Goal: Task Accomplishment & Management: Manage account settings

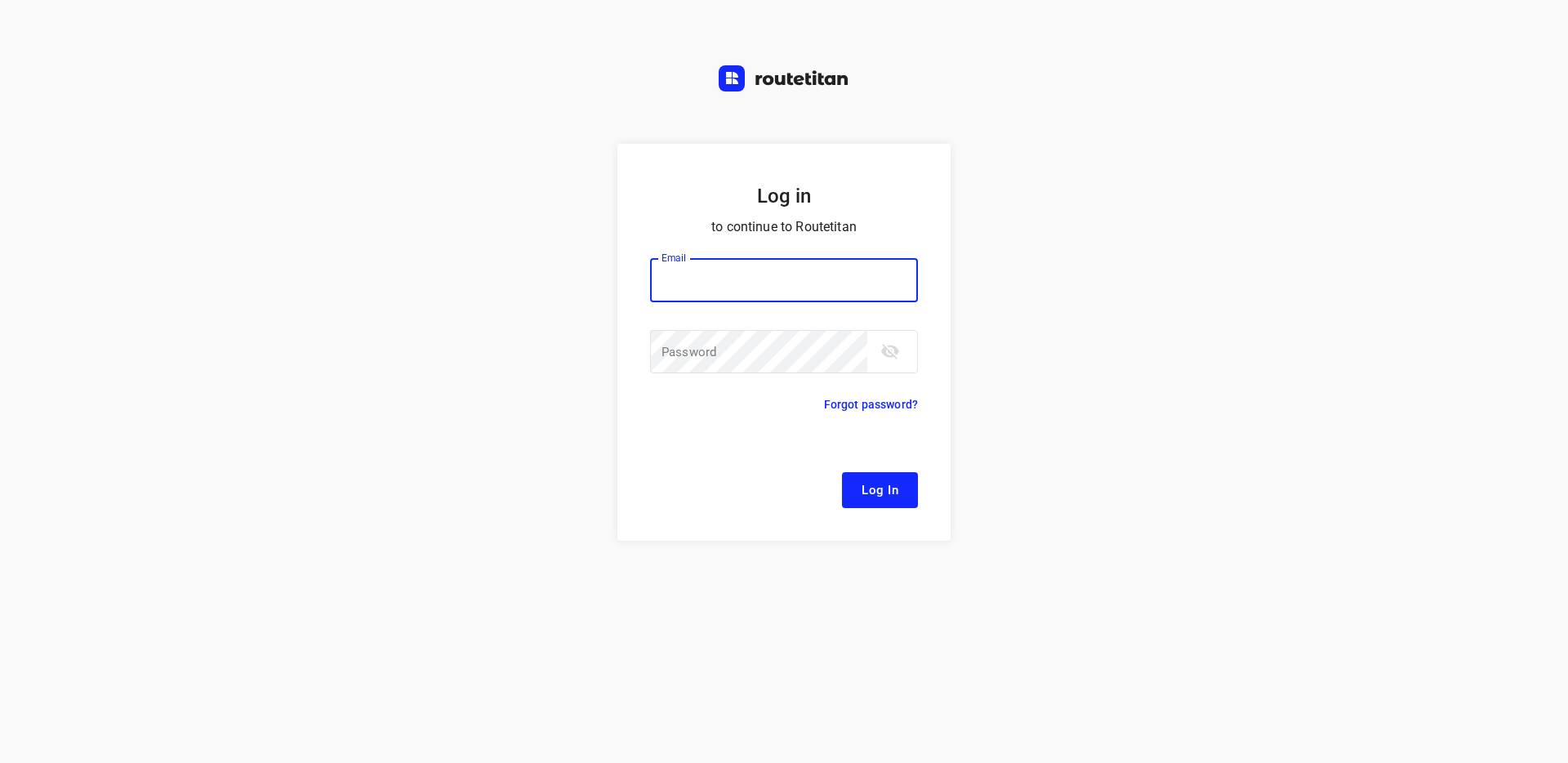
paste input "[EMAIL_ADDRESS][DOMAIN_NAME]"
type input "[EMAIL_ADDRESS][DOMAIN_NAME]"
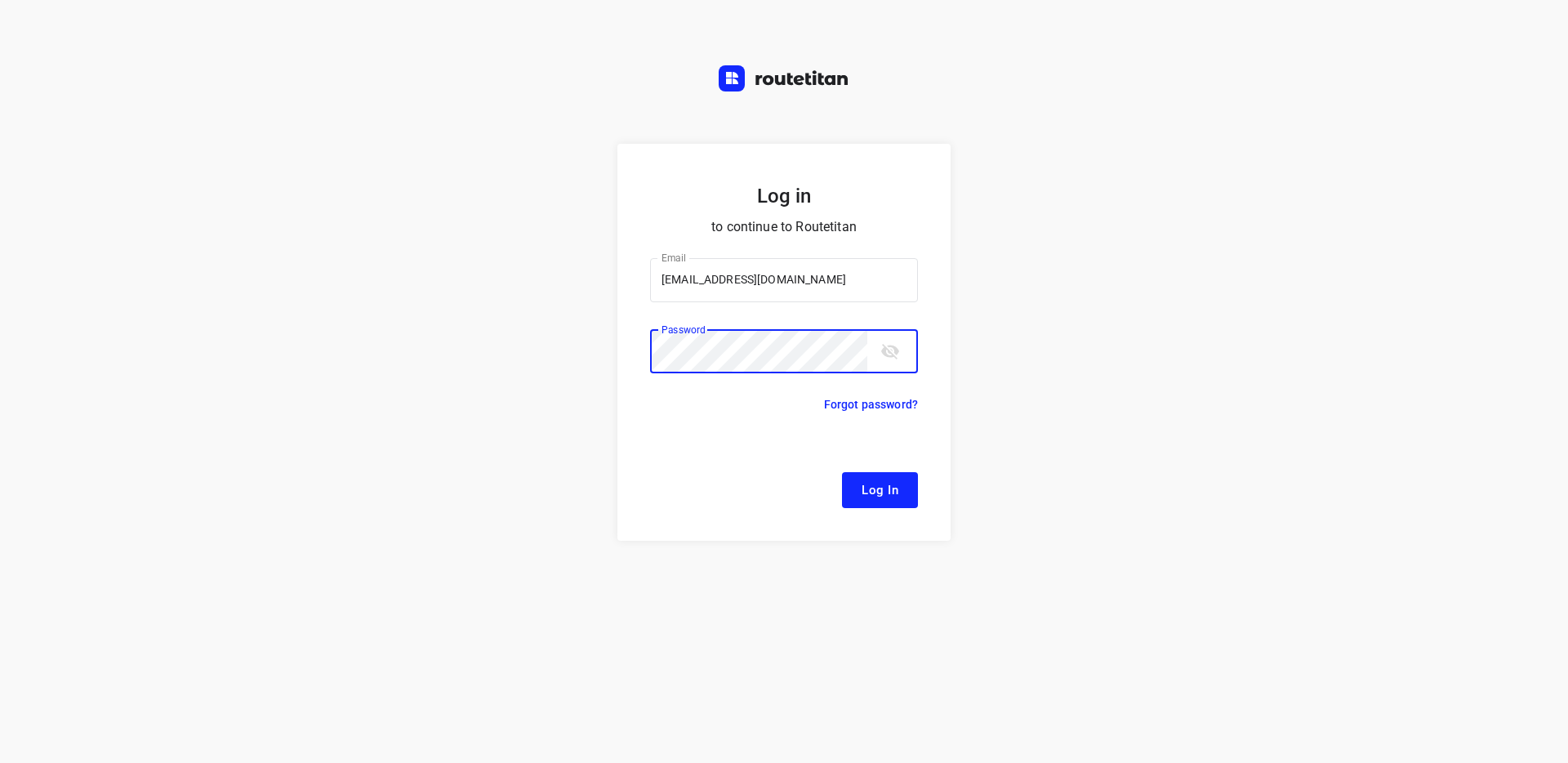
click at [895, 494] on span "Log In" at bounding box center [880, 490] width 37 height 21
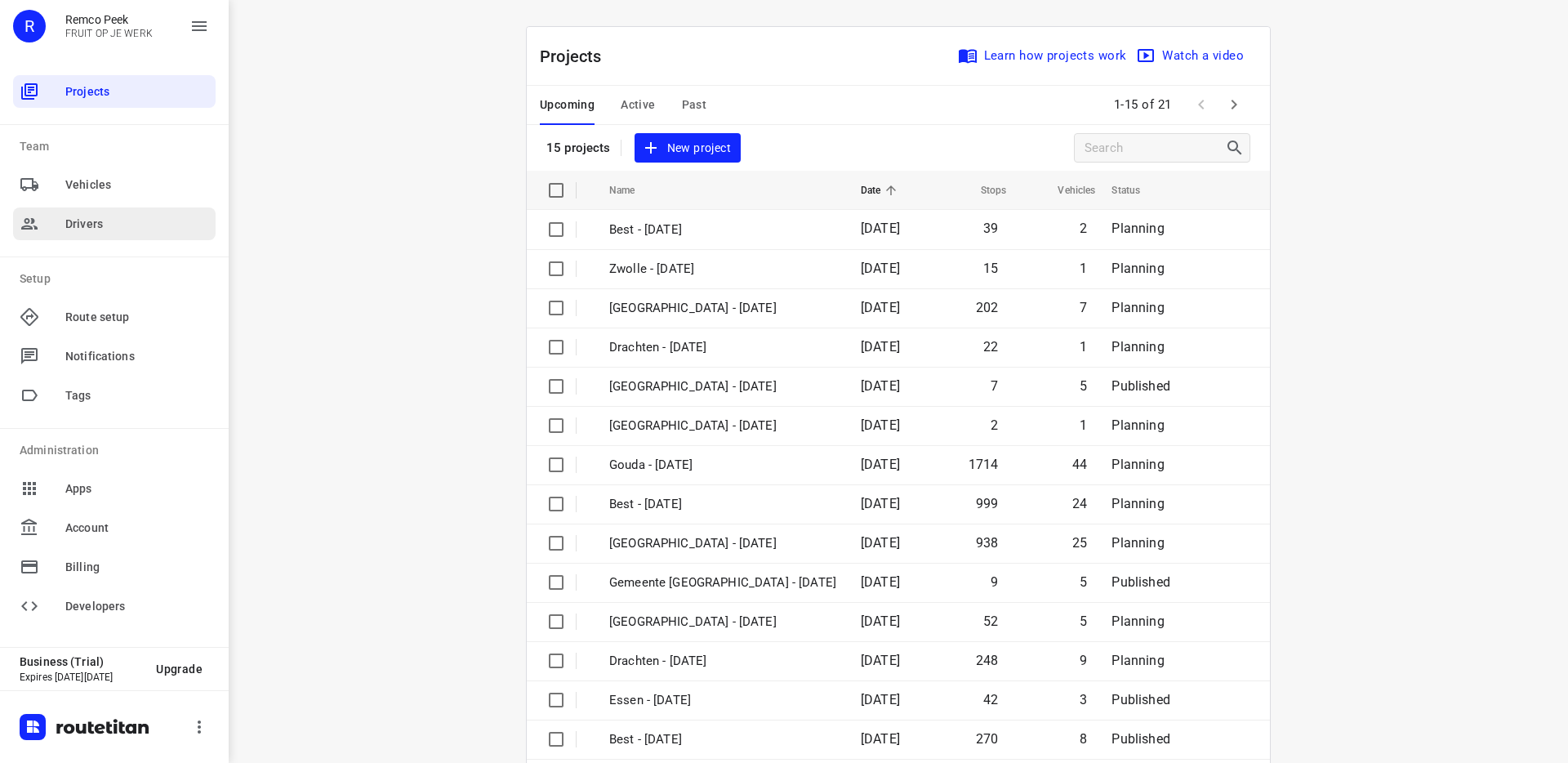
click at [69, 220] on span "Drivers" at bounding box center [137, 224] width 143 height 17
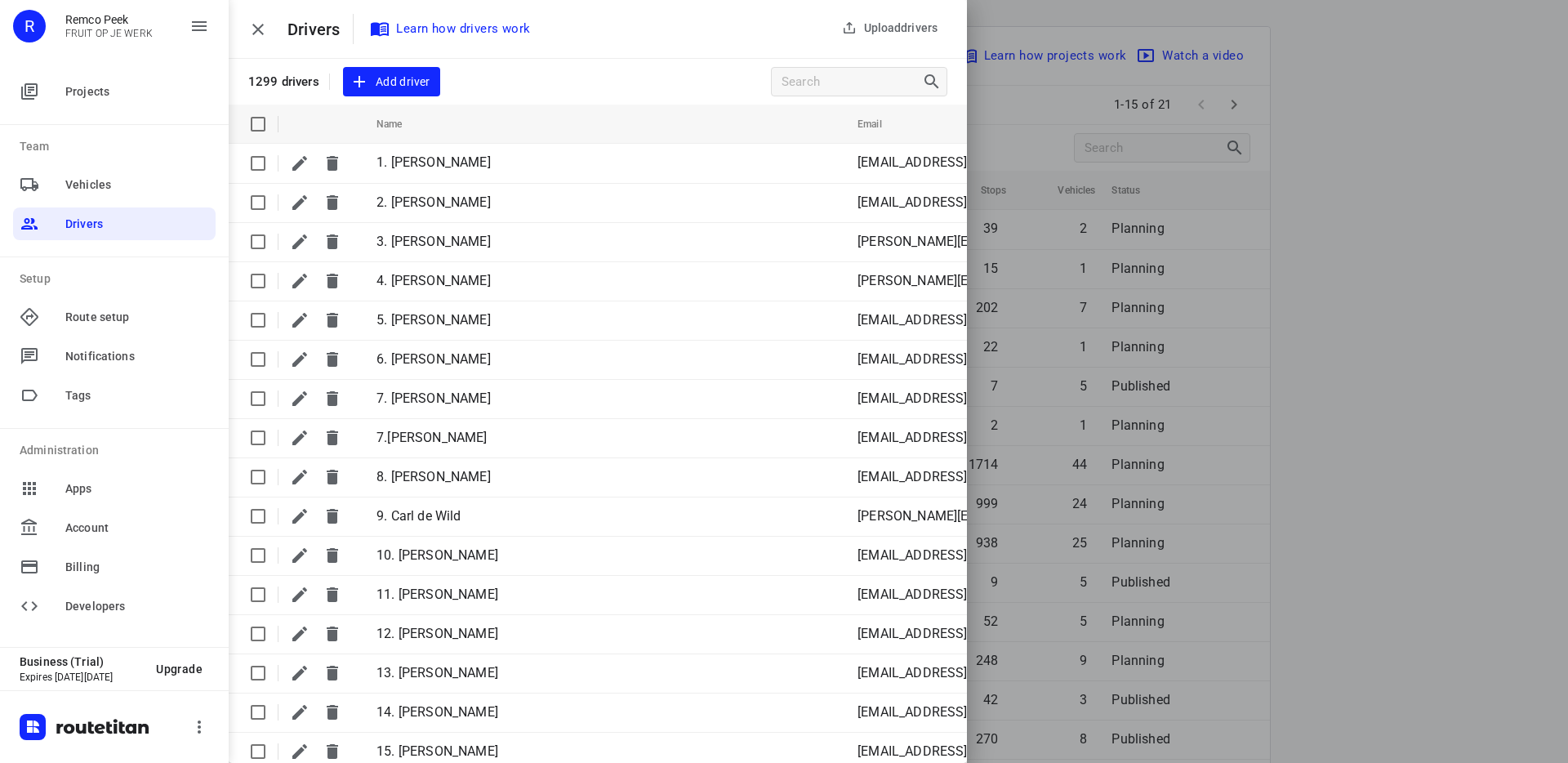
click at [424, 84] on span "Add driver" at bounding box center [392, 82] width 78 height 20
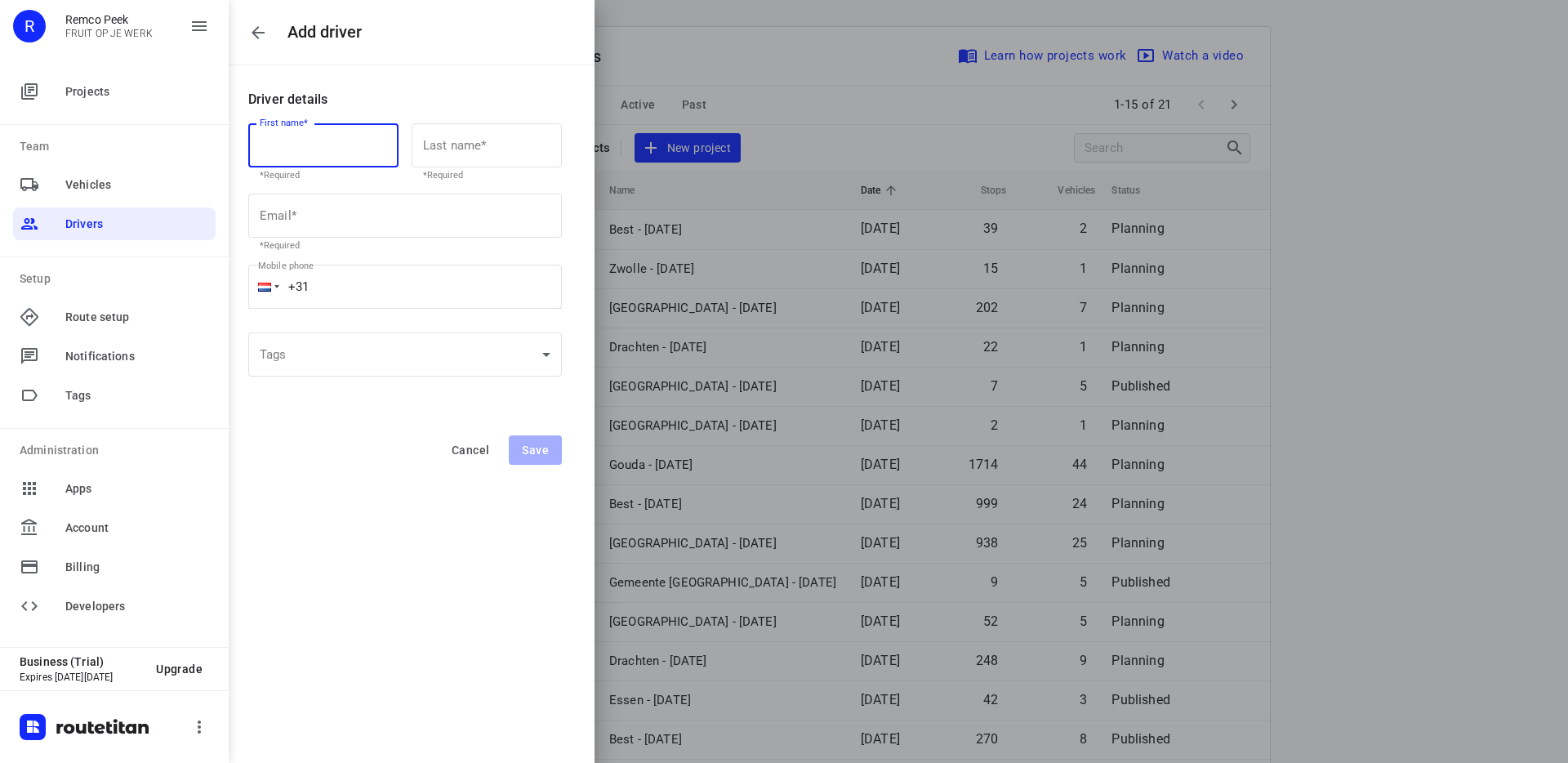
click at [328, 145] on input "text" at bounding box center [323, 145] width 150 height 44
type input "Google"
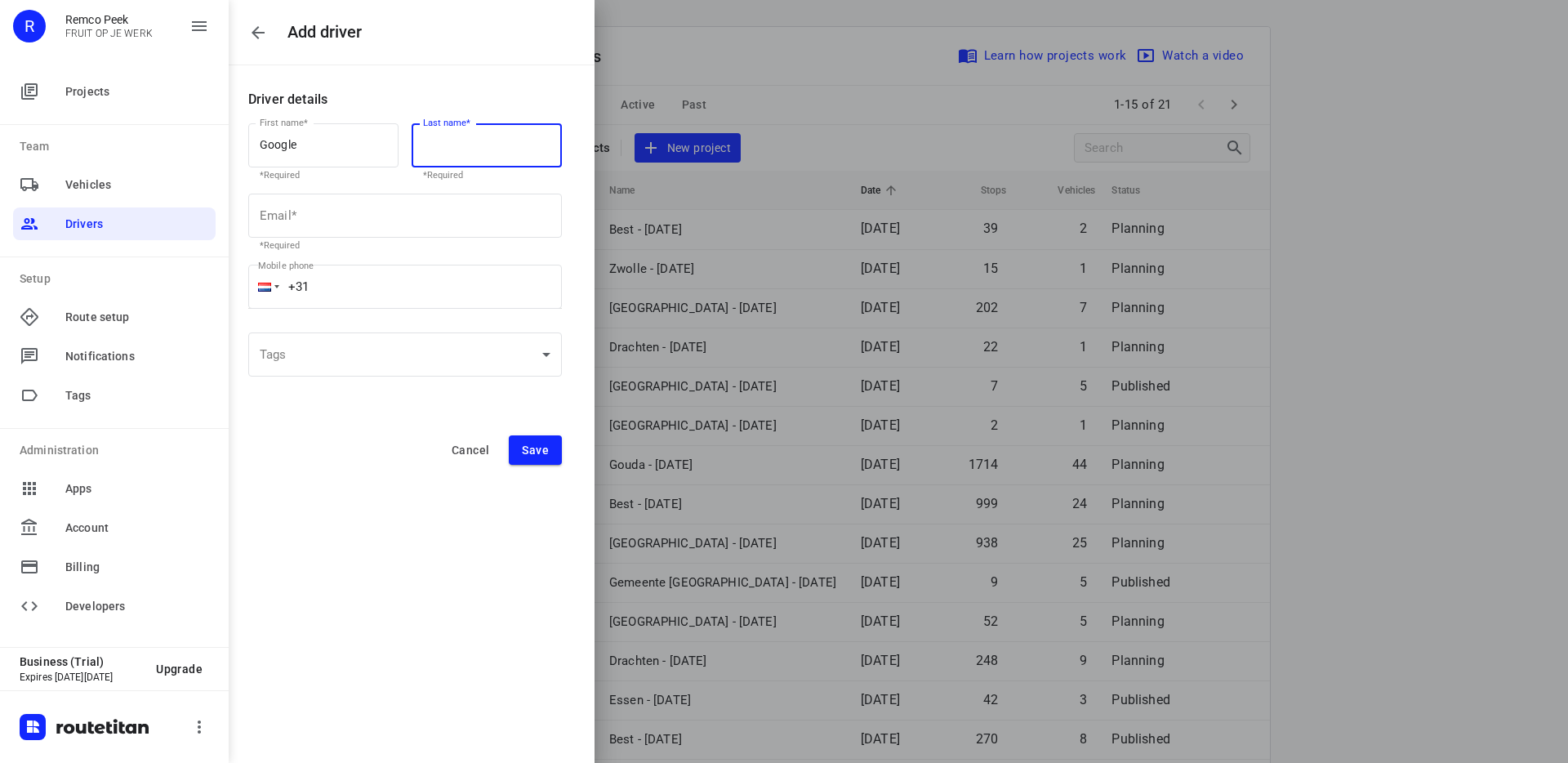
click at [461, 139] on input "text" at bounding box center [487, 145] width 150 height 44
type input "Test"
click at [309, 220] on input "text" at bounding box center [405, 215] width 314 height 44
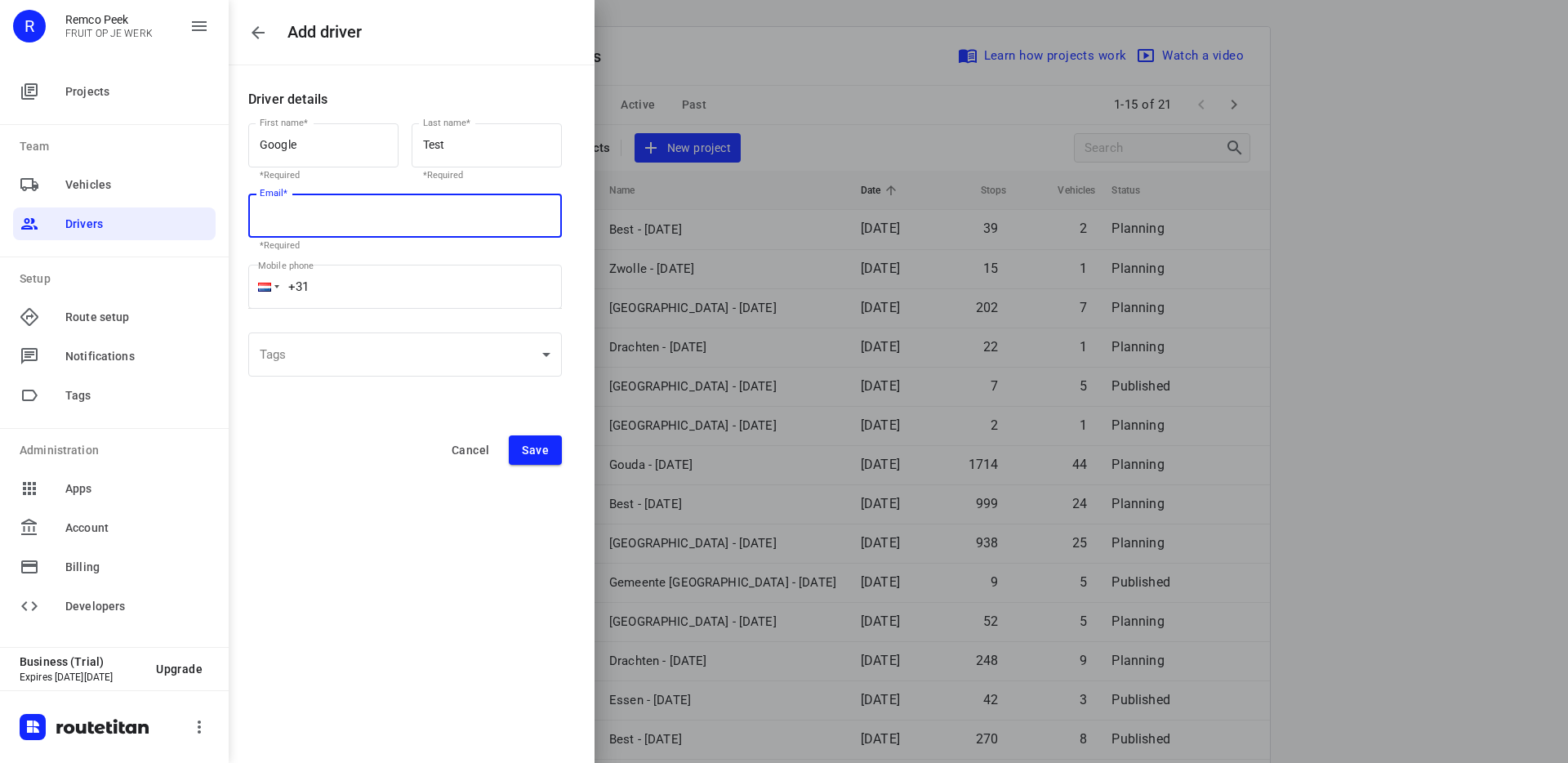
paste input "[EMAIL_ADDRESS][DOMAIN_NAME]"
type input "[EMAIL_ADDRESS][DOMAIN_NAME]"
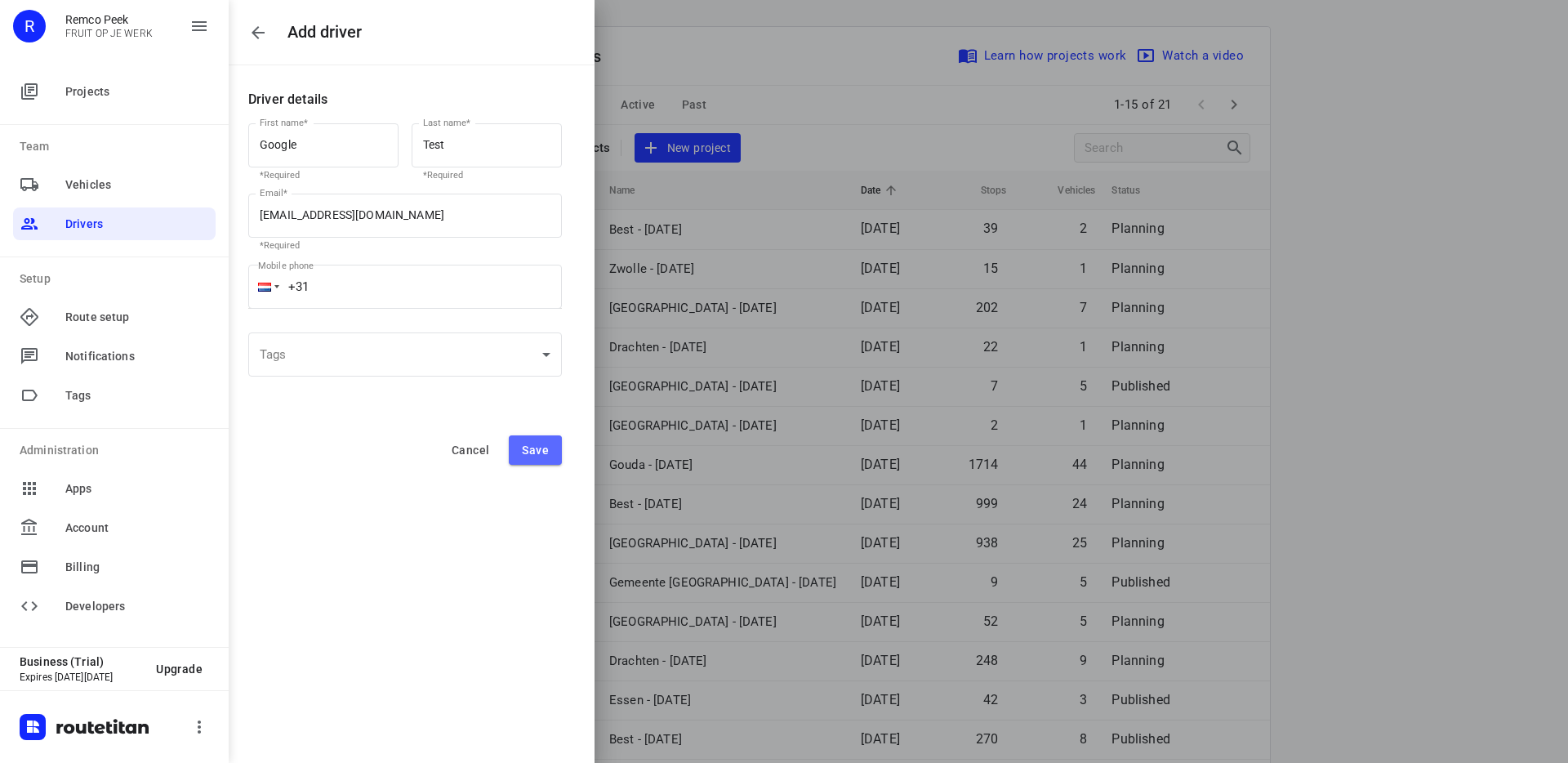
click at [547, 451] on span "Save" at bounding box center [535, 449] width 27 height 13
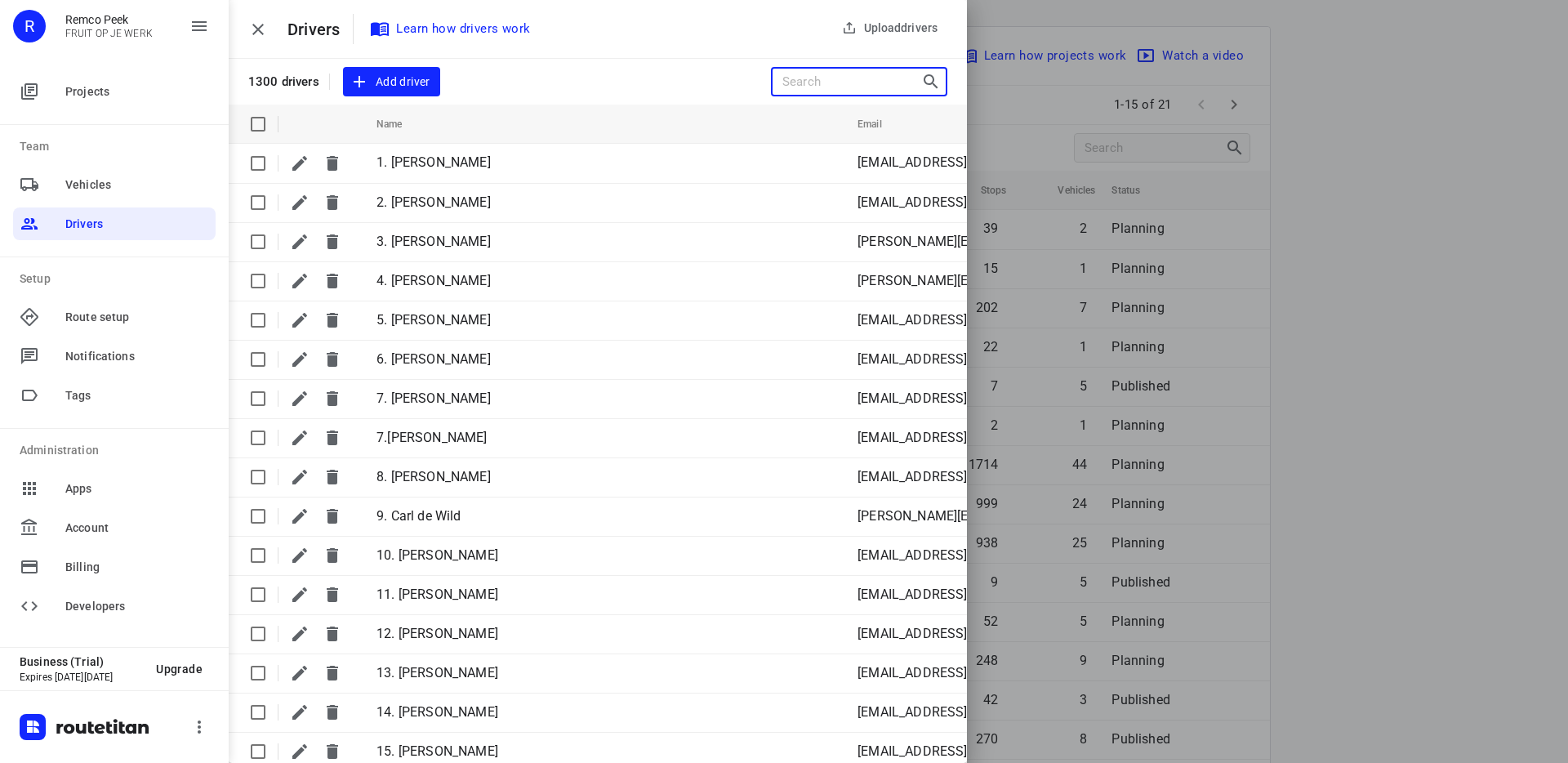
click at [859, 78] on input "Search drivers" at bounding box center [852, 82] width 139 height 25
click at [838, 84] on input "Search drivers" at bounding box center [852, 82] width 139 height 25
click at [862, 80] on input "Search drivers" at bounding box center [852, 82] width 139 height 25
click at [936, 77] on icon at bounding box center [932, 81] width 19 height 19
click at [929, 78] on icon at bounding box center [932, 81] width 19 height 19
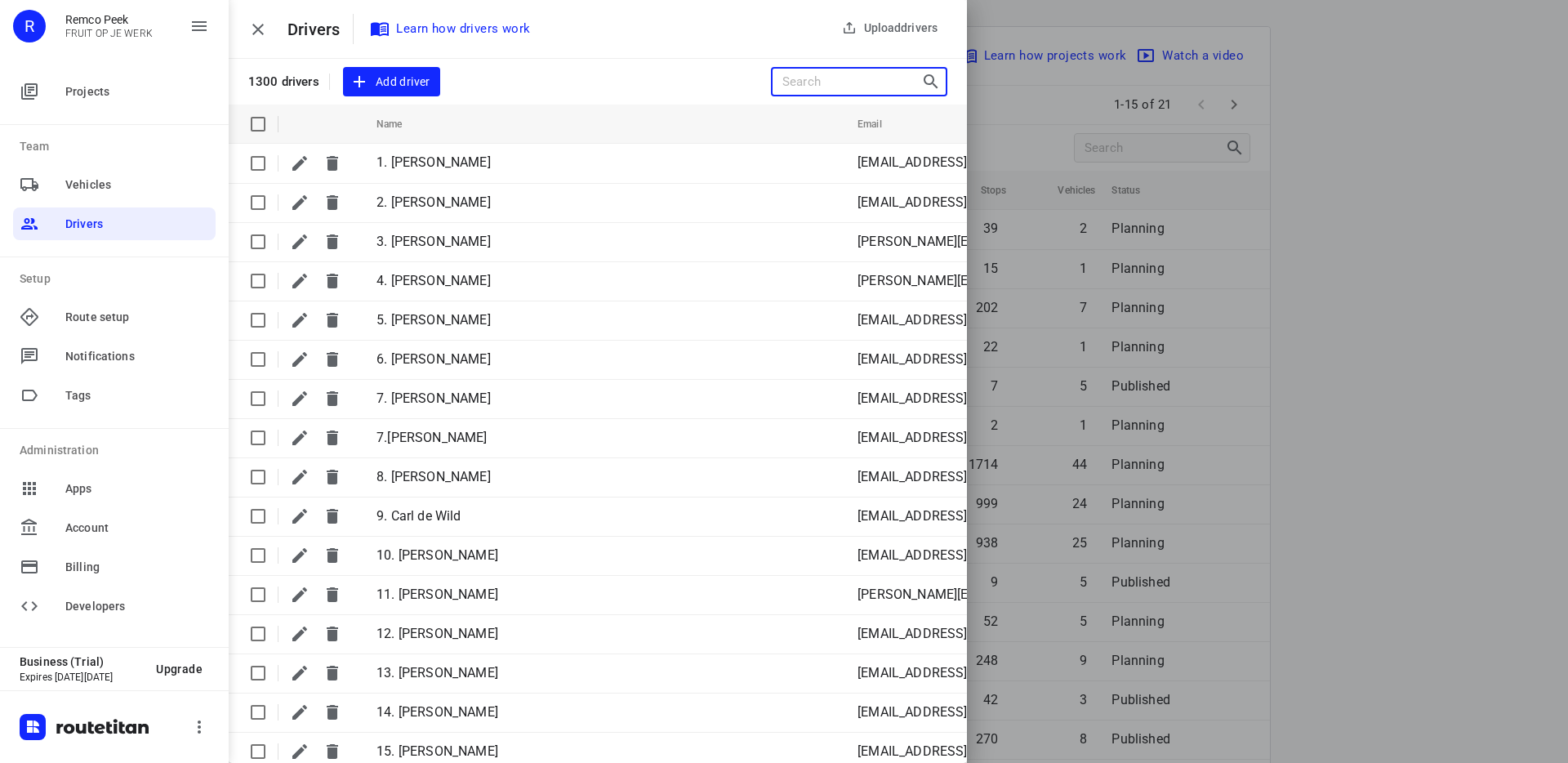
click at [821, 73] on input "Search drivers" at bounding box center [852, 82] width 139 height 25
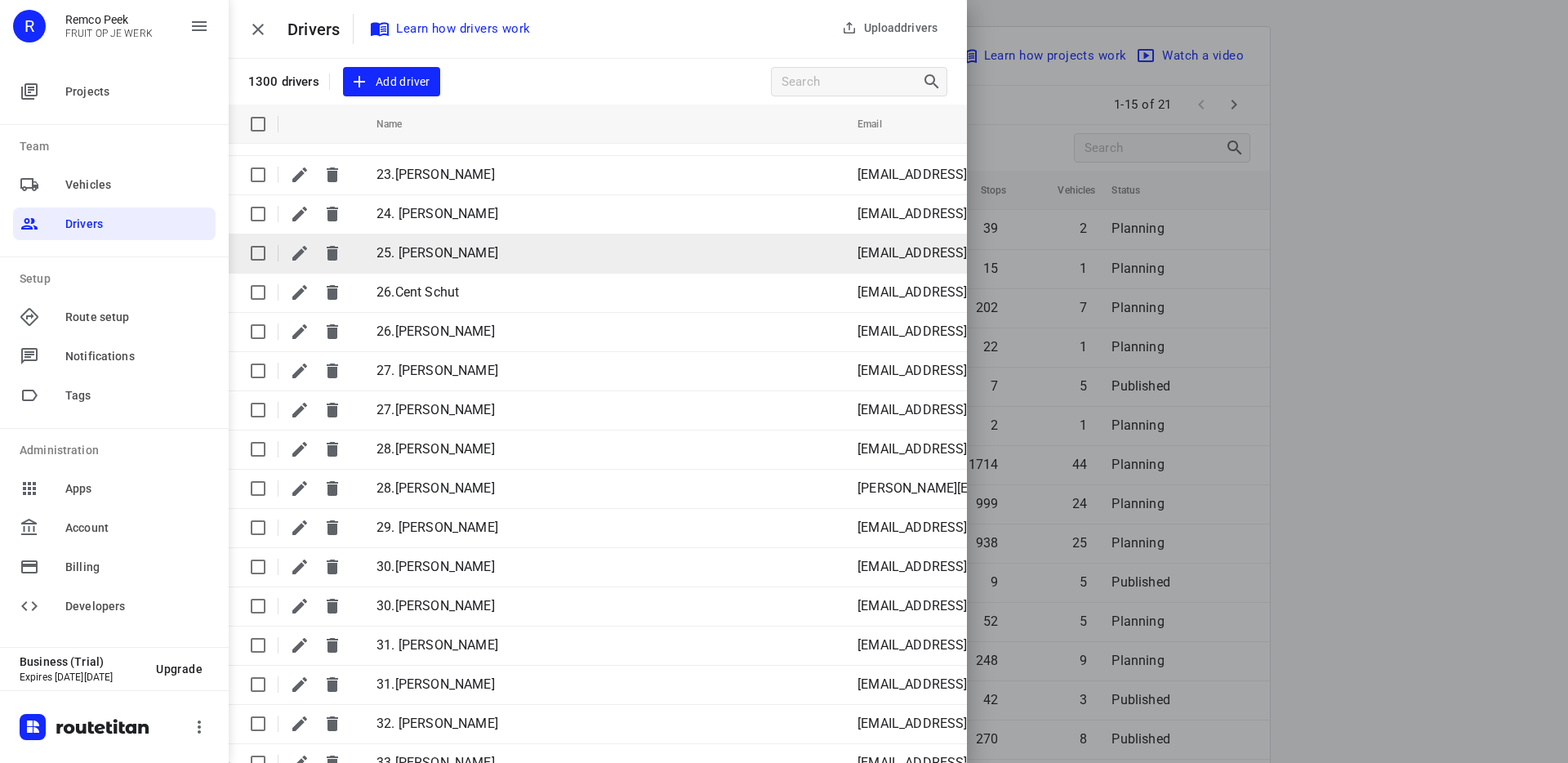
scroll to position [15496, 0]
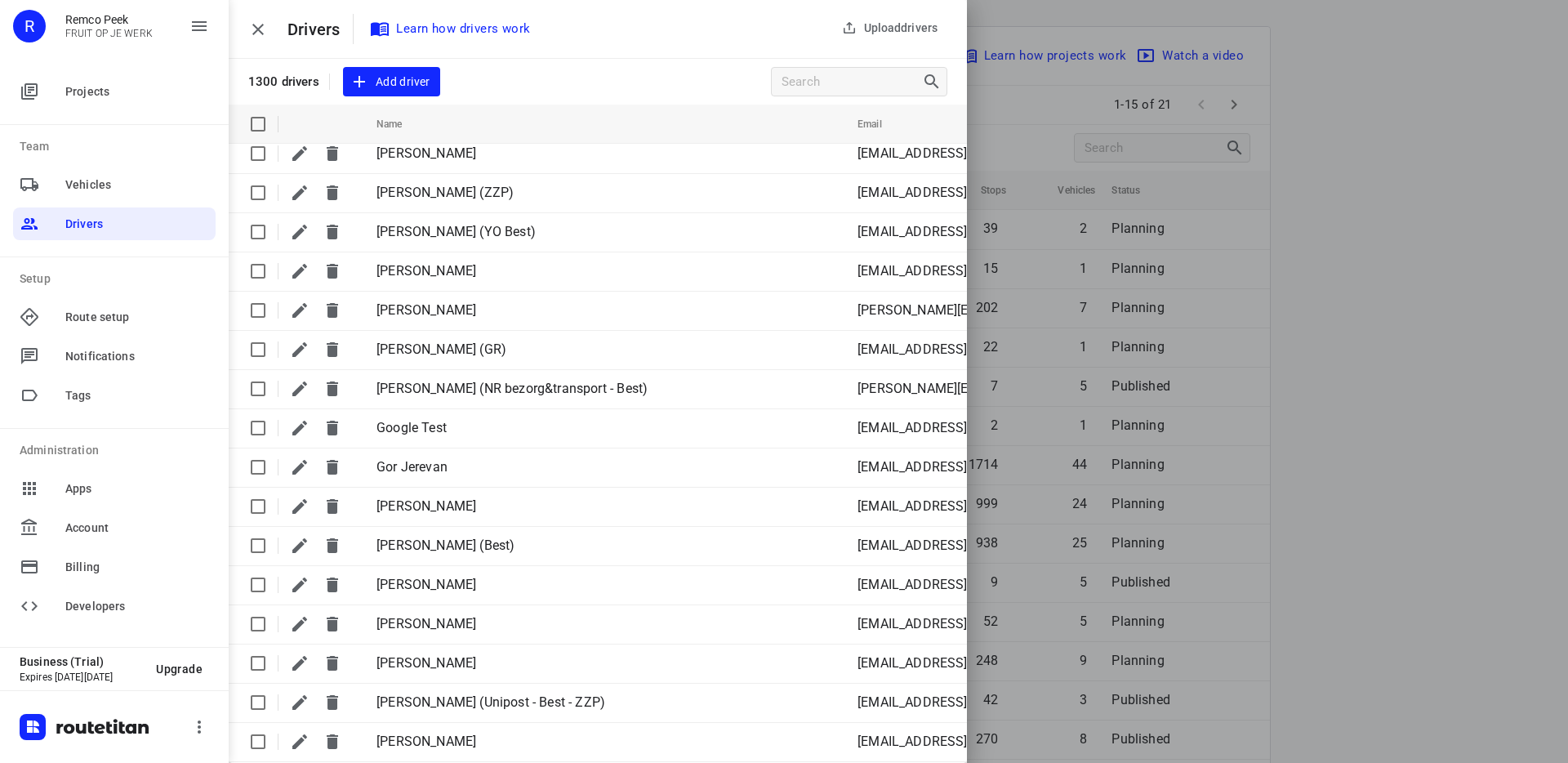
click at [1392, 290] on div at bounding box center [784, 382] width 1568 height 763
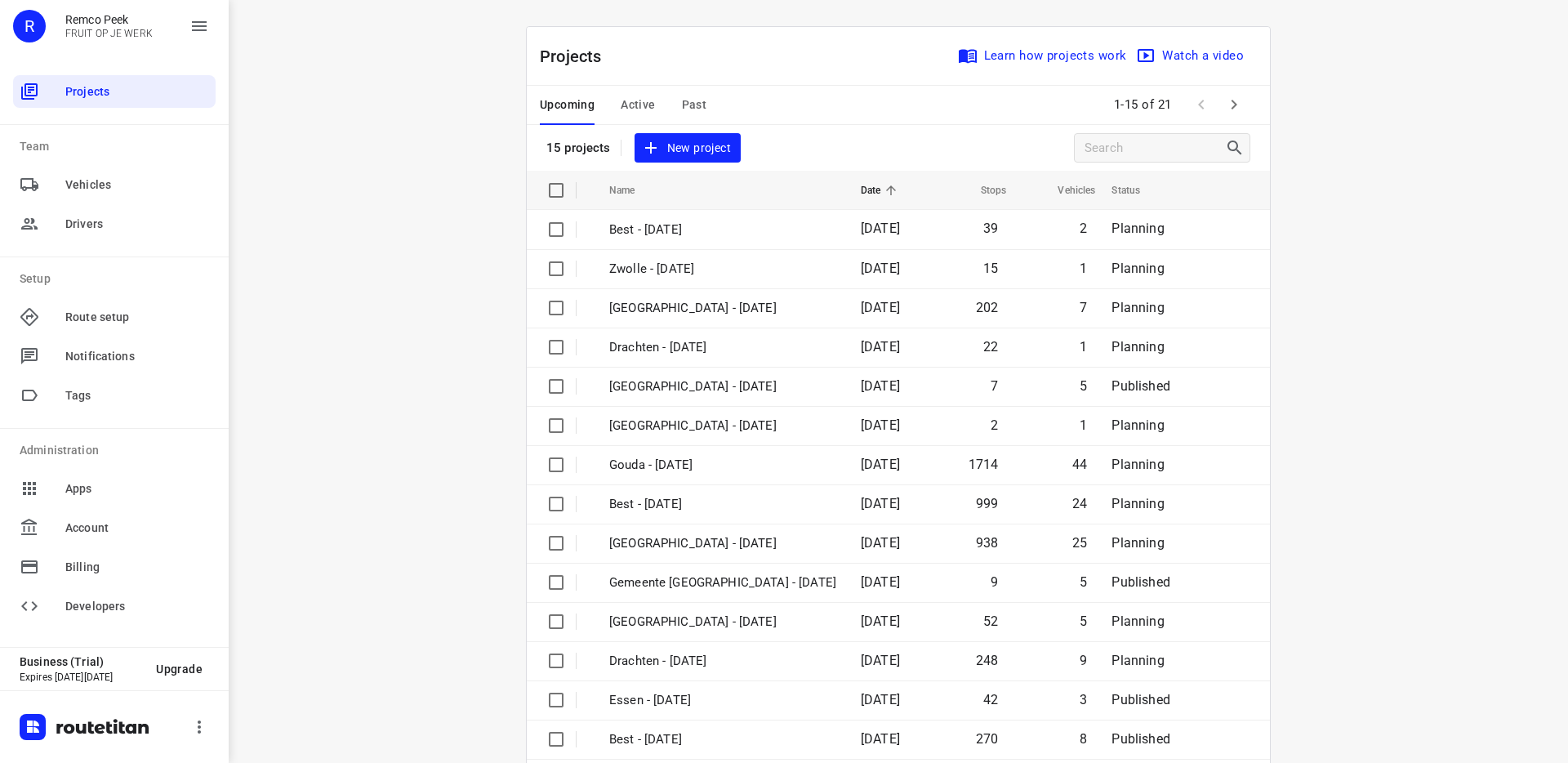
click at [38, 25] on div "R" at bounding box center [29, 26] width 33 height 33
click at [203, 22] on icon "button" at bounding box center [198, 26] width 14 height 10
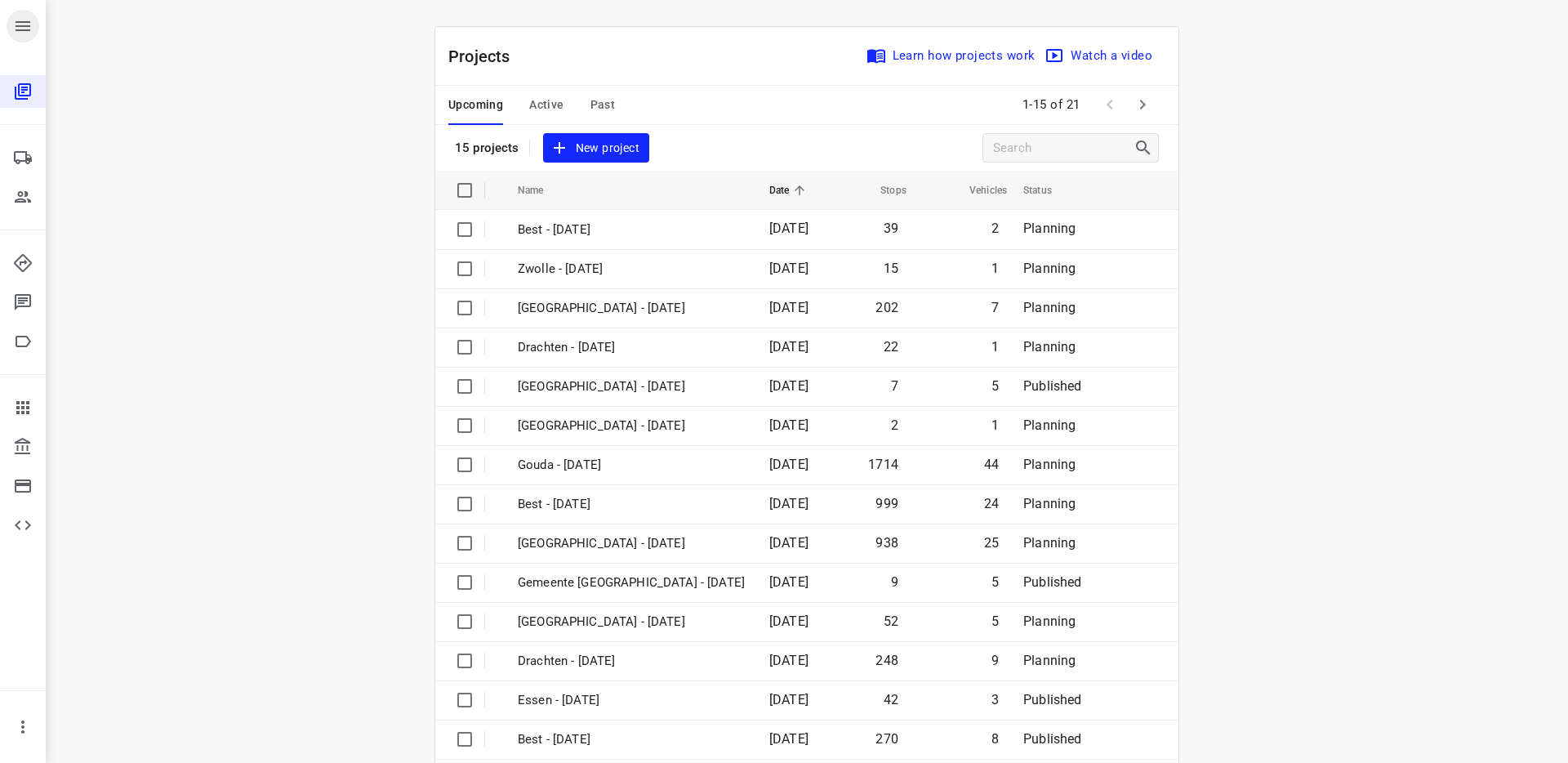
click at [18, 24] on icon "button" at bounding box center [22, 25] width 19 height 19
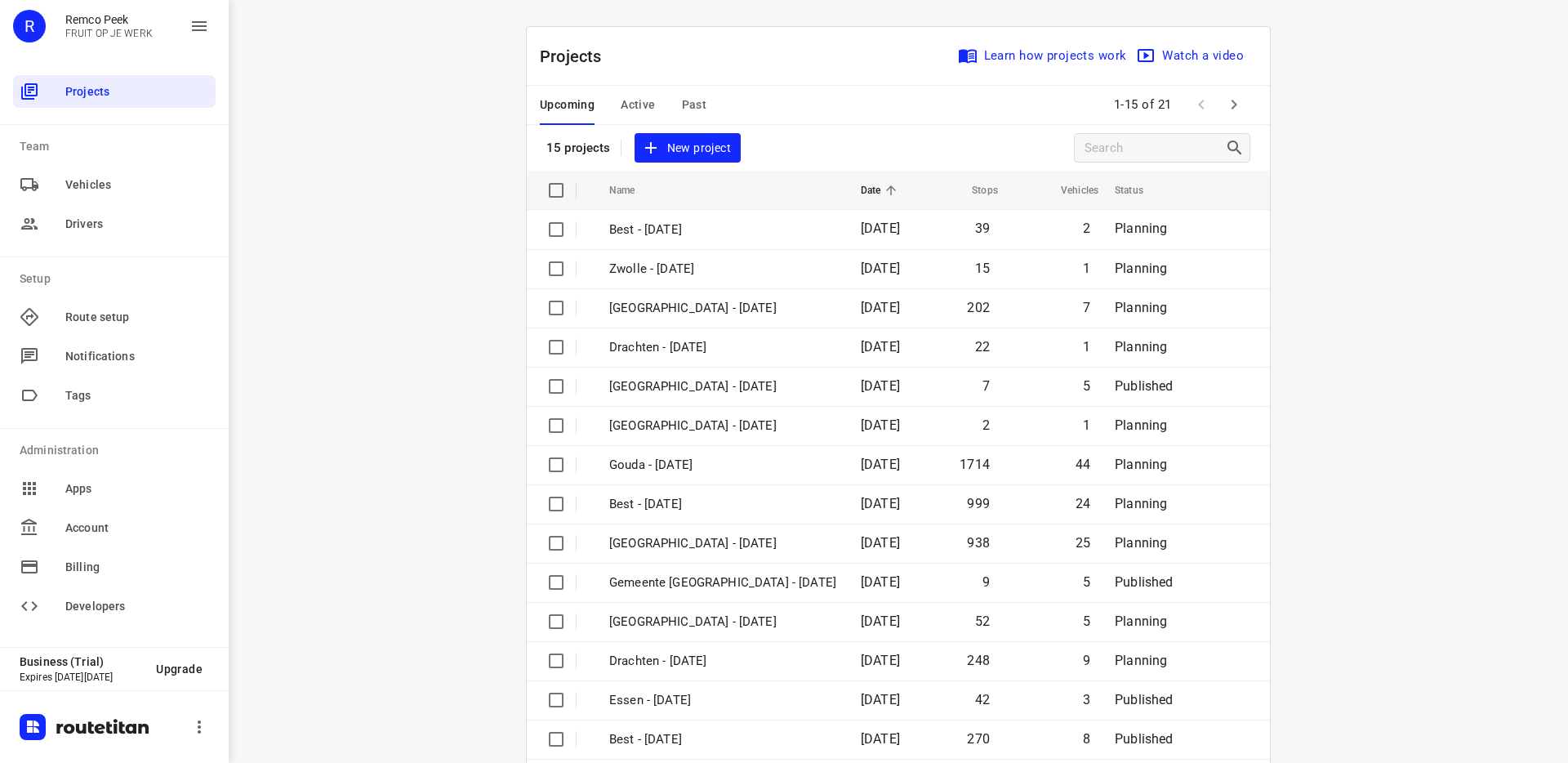
click at [92, 28] on p "FRUIT OP JE WERK" at bounding box center [109, 34] width 88 height 12
click at [22, 35] on div "R" at bounding box center [29, 26] width 33 height 33
click at [49, 26] on div "Remco Peek FRUIT OP JE WERK" at bounding box center [99, 25] width 107 height 26
click at [107, 29] on p "FRUIT OP JE WERK" at bounding box center [109, 34] width 88 height 12
click at [200, 725] on icon "button" at bounding box center [199, 727] width 19 height 19
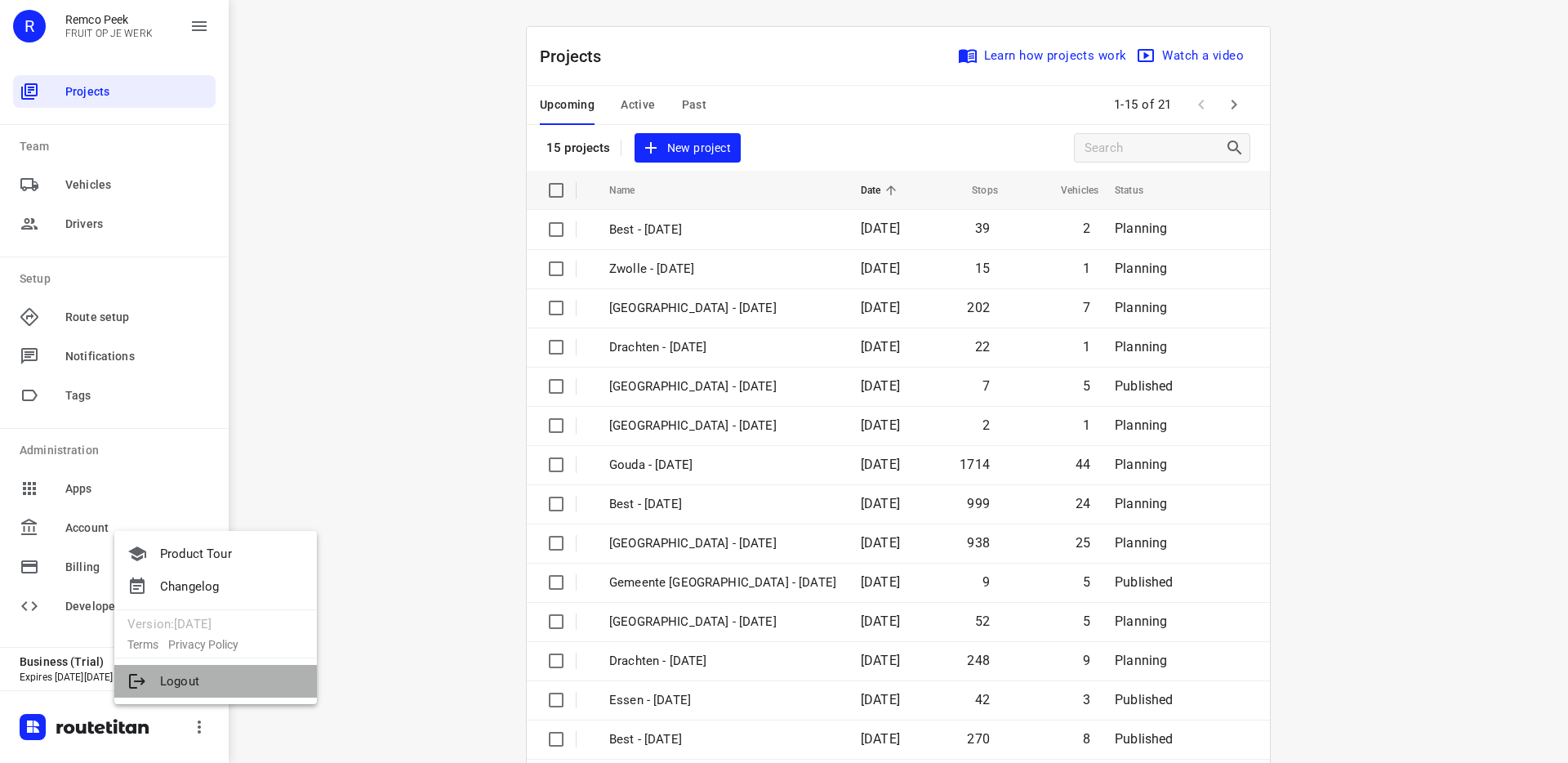
click at [188, 677] on li "Logout" at bounding box center [215, 681] width 203 height 33
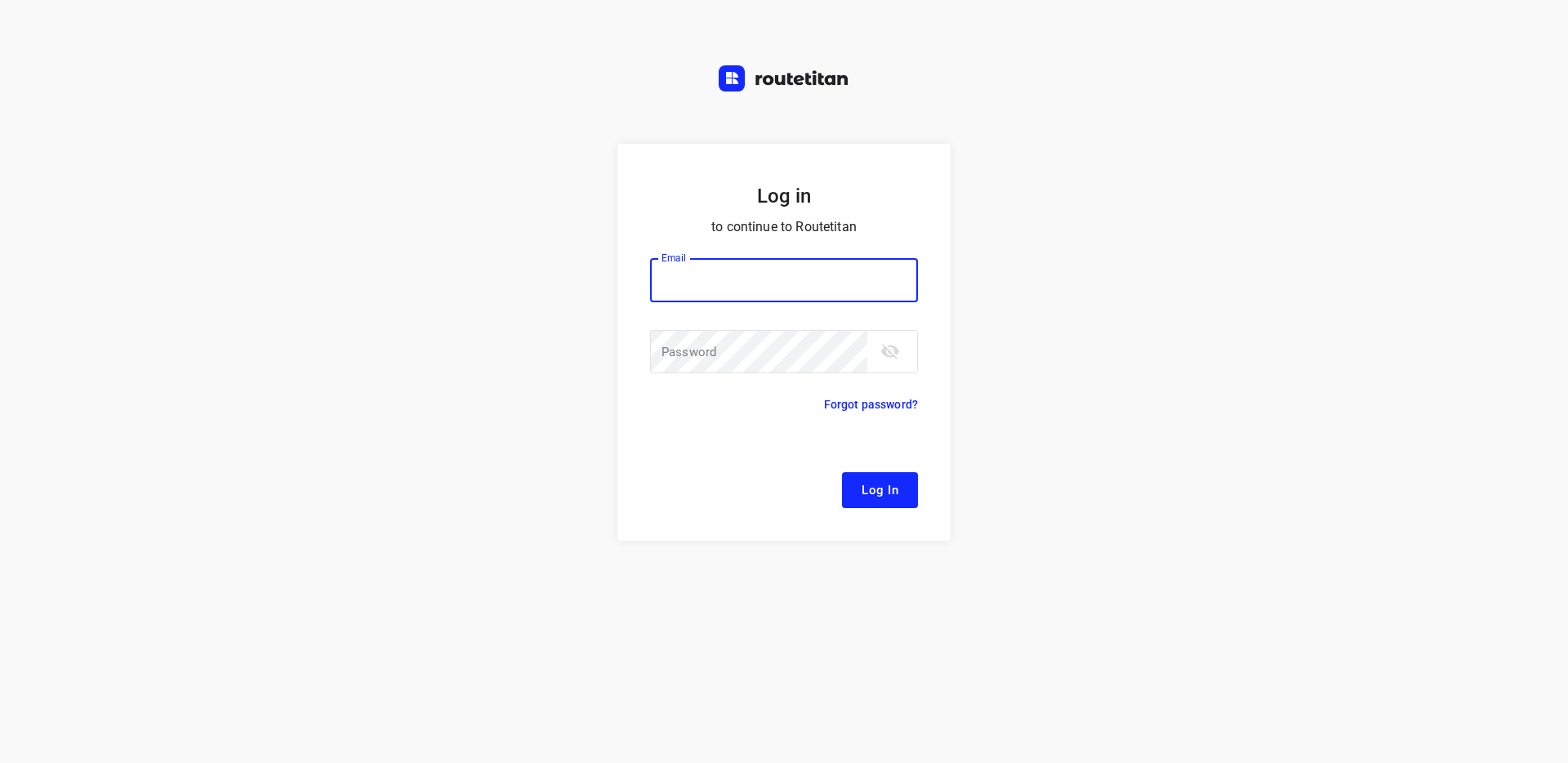
click at [1441, 147] on div "Log in to continue to Routetitan Email Email ​ Password Password ​ Forgot passw…" at bounding box center [784, 453] width 1568 height 620
